Goal: Task Accomplishment & Management: Use online tool/utility

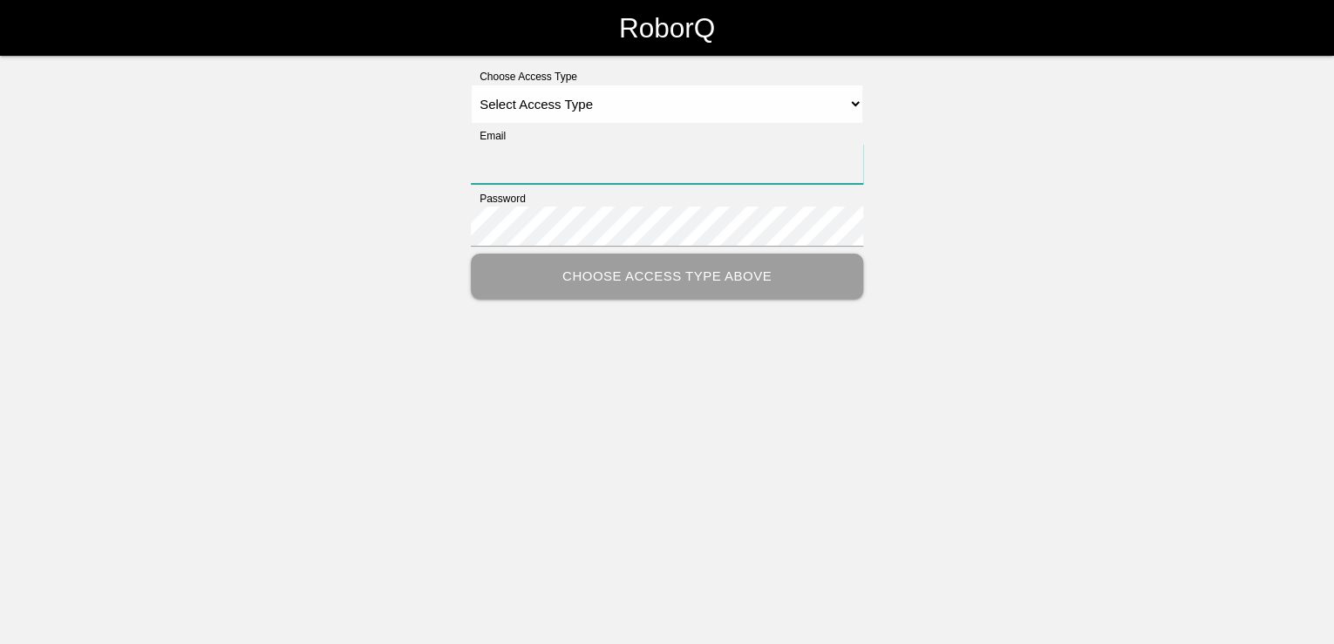
type input "[PERSON_NAME][EMAIL_ADDRESS][PERSON_NAME][DOMAIN_NAME]"
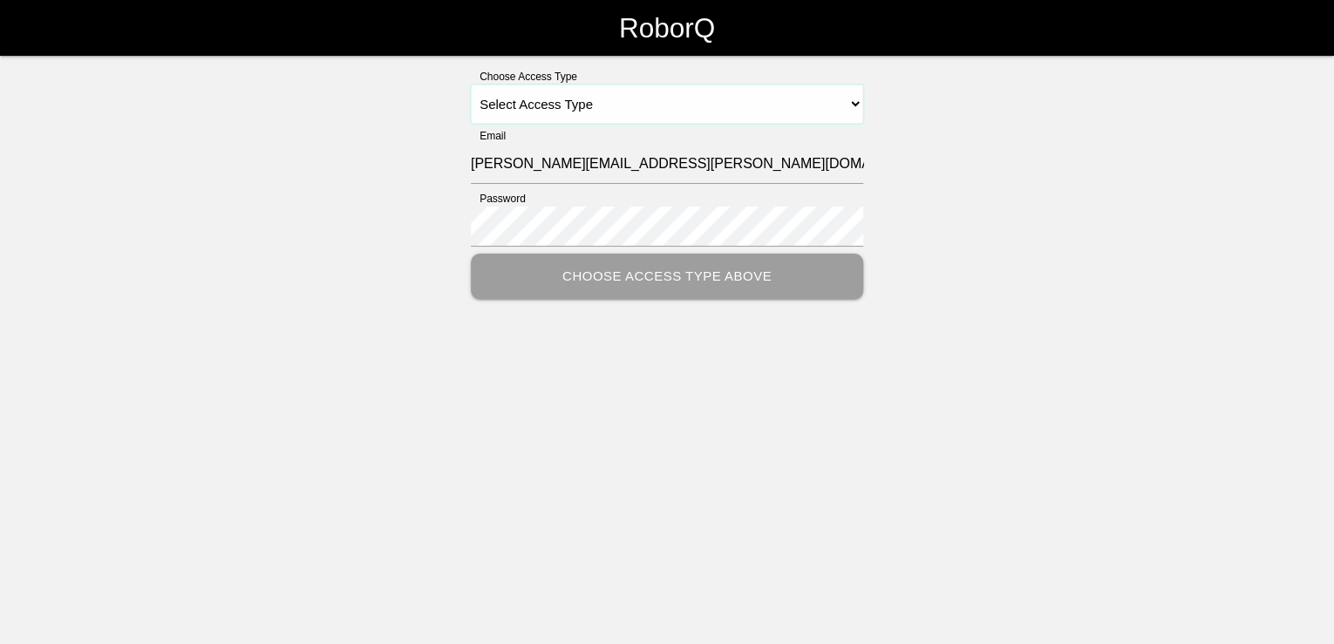
drag, startPoint x: 614, startPoint y: 101, endPoint x: 627, endPoint y: 101, distance: 13.1
click at [614, 101] on select "Select Access Type Admin Customer Supervisor Worker" at bounding box center [667, 104] width 392 height 39
select select "Customer"
click at [471, 85] on select "Select Access Type Admin Customer Supervisor Worker" at bounding box center [667, 104] width 392 height 39
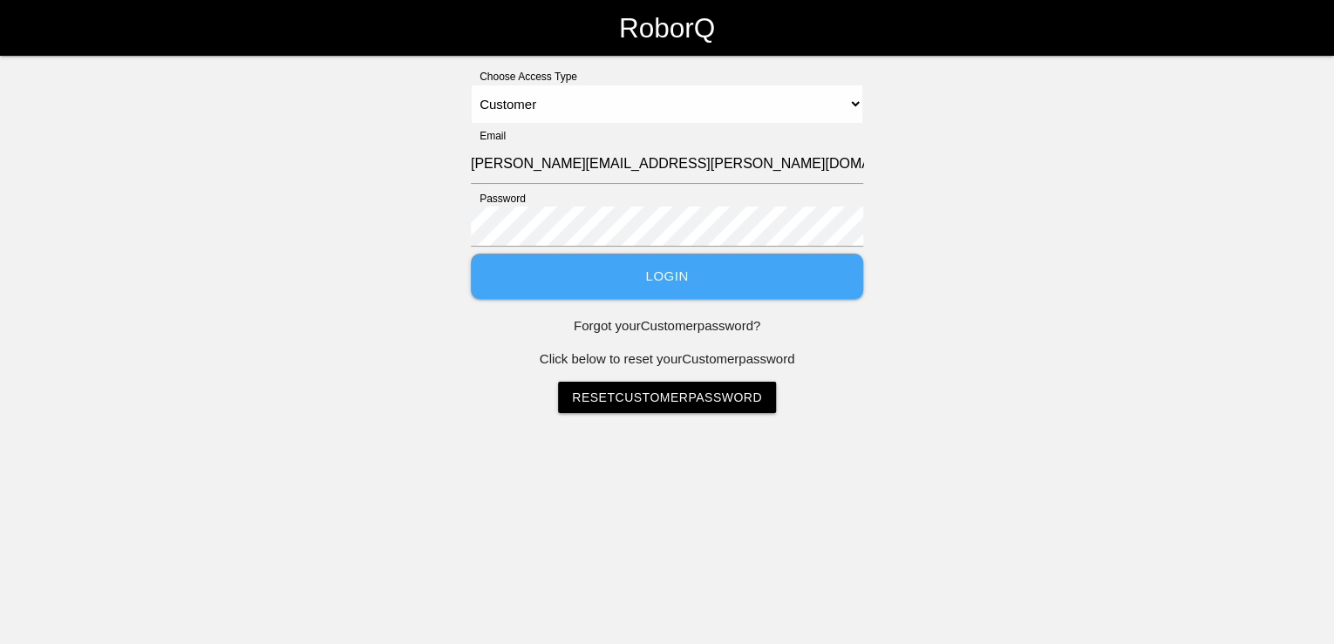
click at [665, 272] on button "Login" at bounding box center [667, 277] width 392 height 46
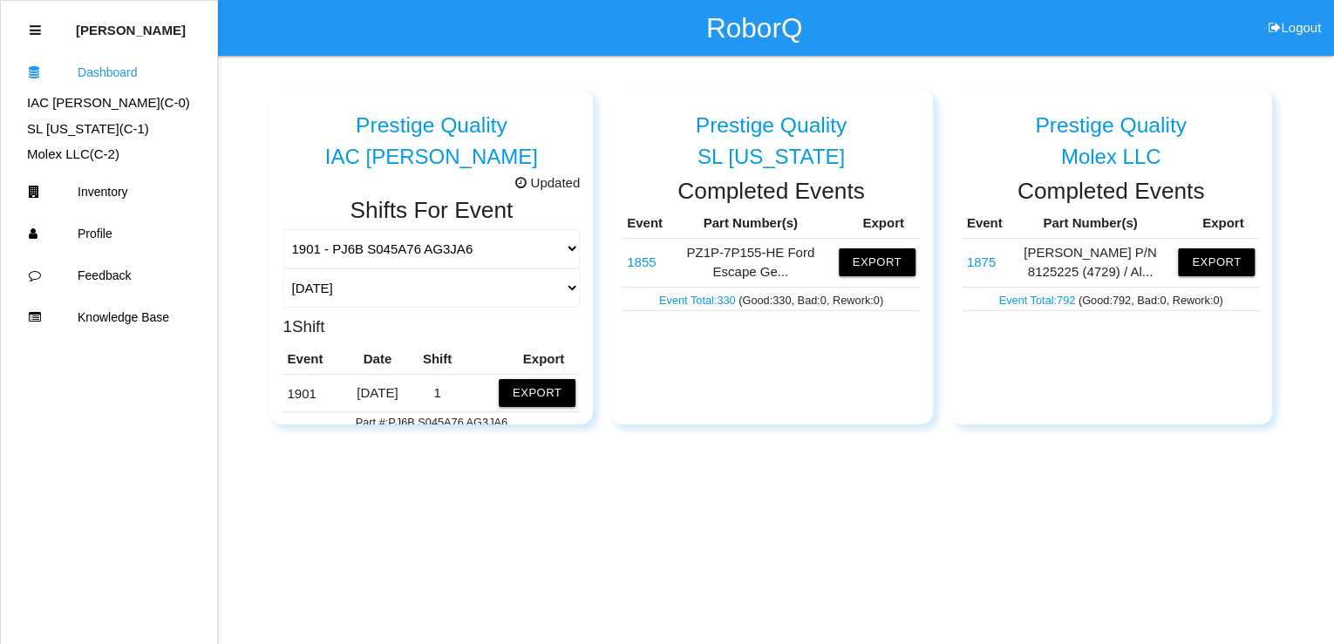
click at [309, 401] on td "1901" at bounding box center [312, 392] width 60 height 37
click at [535, 389] on button "Export" at bounding box center [537, 393] width 77 height 28
click at [506, 390] on button "Excel" at bounding box center [521, 389] width 32 height 15
